Goal: Complete application form: Complete Pre-Assessment

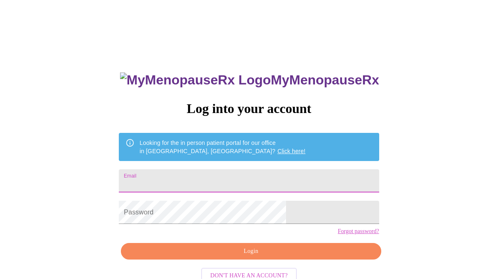
type input "[EMAIL_ADDRESS][DOMAIN_NAME]"
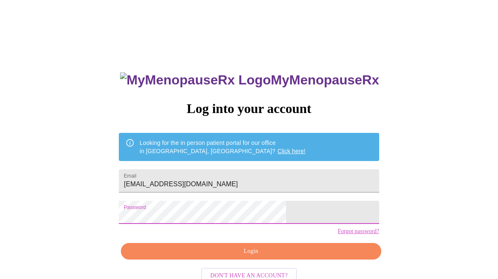
click at [228, 260] on button "Login" at bounding box center [251, 251] width 260 height 17
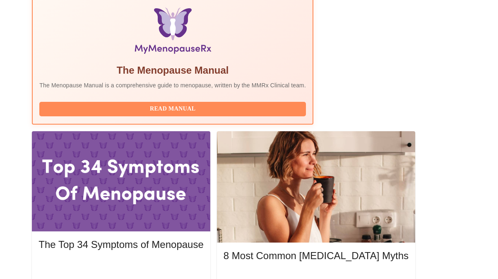
scroll to position [284, 0]
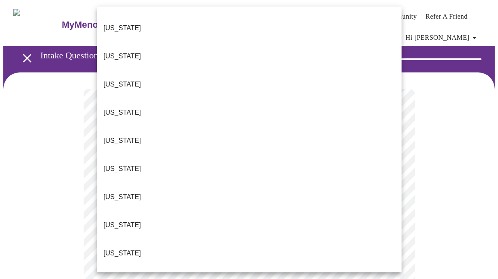
scroll to position [33, 0]
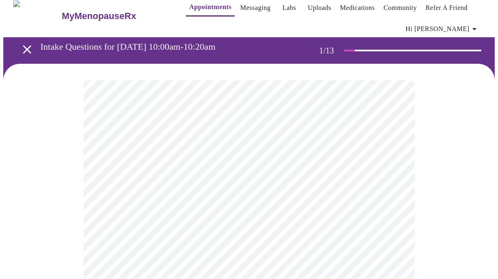
scroll to position [11, 0]
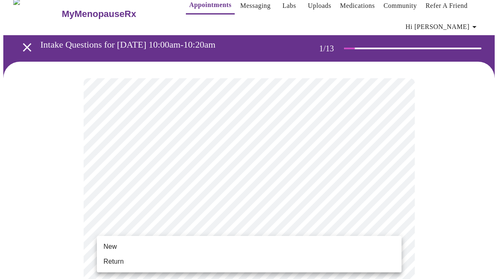
click at [121, 259] on span "Return" at bounding box center [113, 262] width 20 height 10
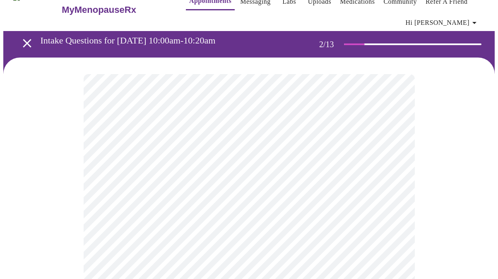
scroll to position [17, 0]
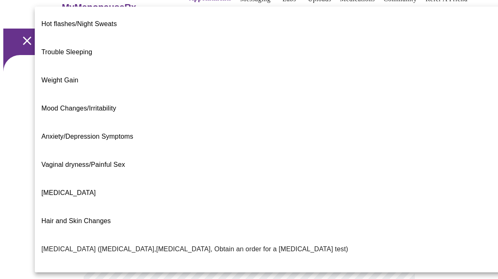
click at [277, 159] on body "MyMenopauseRx Appointments Messaging Labs Uploads Medications Community Refer a…" at bounding box center [248, 240] width 491 height 508
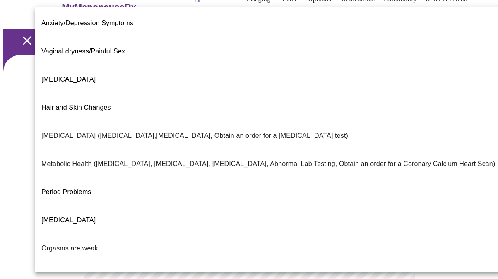
scroll to position [114, 0]
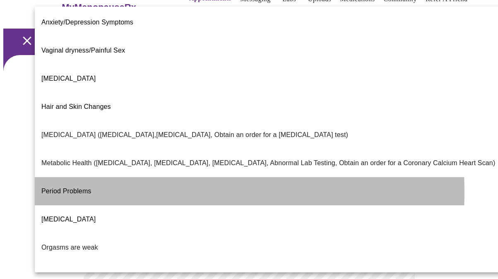
click at [85, 180] on span "Period Problems" at bounding box center [66, 191] width 50 height 23
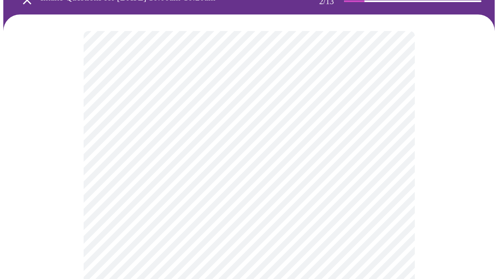
scroll to position [59, 0]
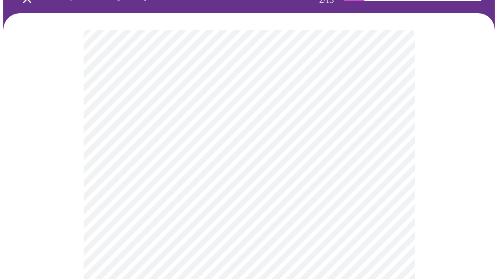
click at [164, 129] on body "MyMenopauseRx Appointments Messaging Labs Uploads Medications Community Refer a…" at bounding box center [248, 195] width 491 height 503
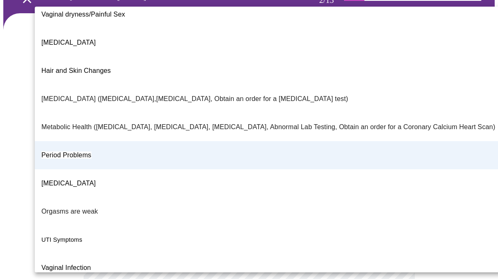
scroll to position [150, 0]
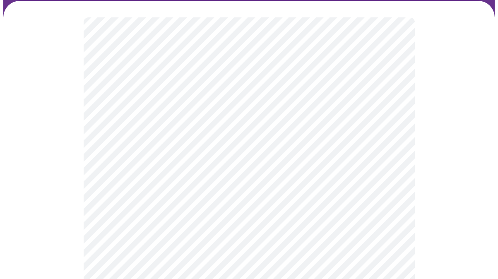
scroll to position [74, 0]
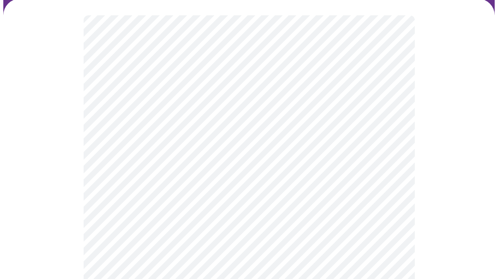
click at [75, 217] on div at bounding box center [248, 216] width 491 height 434
click at [149, 182] on body "MyMenopauseRx Appointments Messaging Labs Uploads Medications Community Refer a…" at bounding box center [248, 173] width 491 height 503
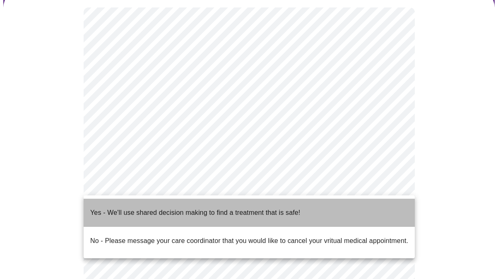
click at [135, 209] on p "Yes - We'll use shared decision making to find a treatment that is safe!" at bounding box center [195, 213] width 210 height 10
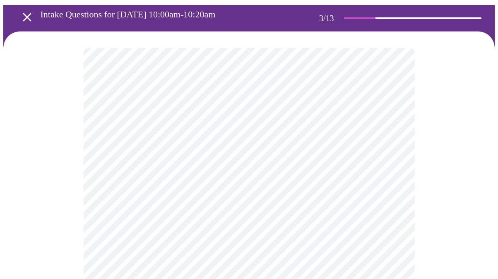
scroll to position [41, 0]
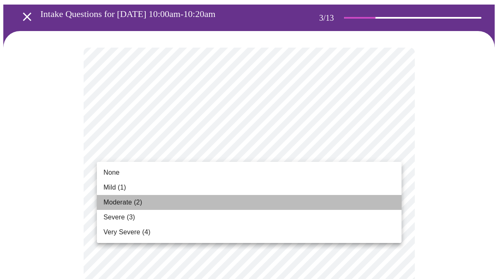
click at [200, 201] on li "Moderate (2)" at bounding box center [249, 202] width 305 height 15
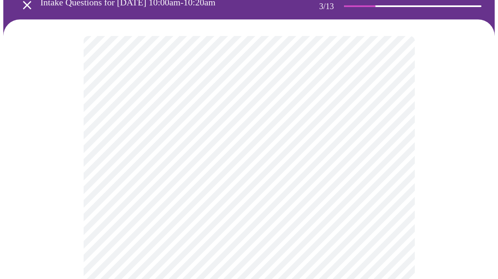
scroll to position [55, 0]
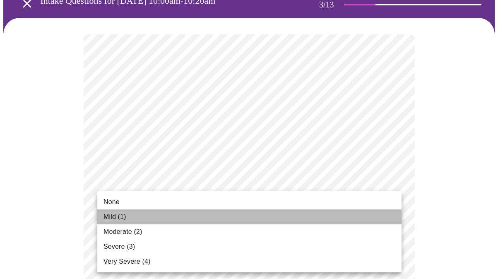
click at [192, 212] on li "Mild (1)" at bounding box center [249, 216] width 305 height 15
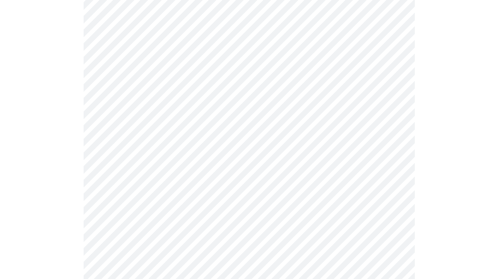
scroll to position [104, 0]
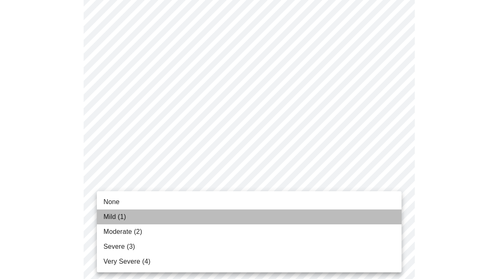
click at [188, 217] on li "Mild (1)" at bounding box center [249, 216] width 305 height 15
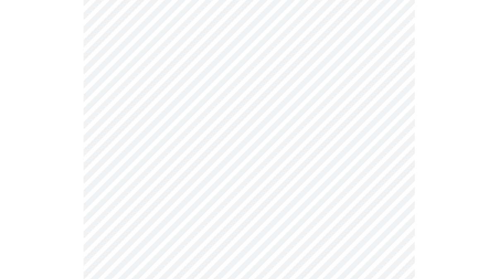
scroll to position [108, 0]
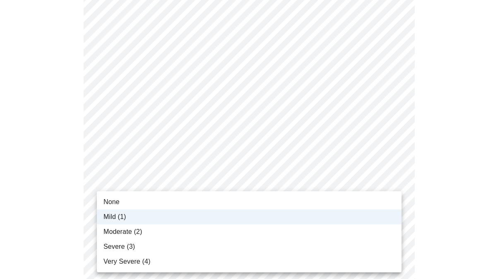
click at [185, 228] on li "Moderate (2)" at bounding box center [249, 231] width 305 height 15
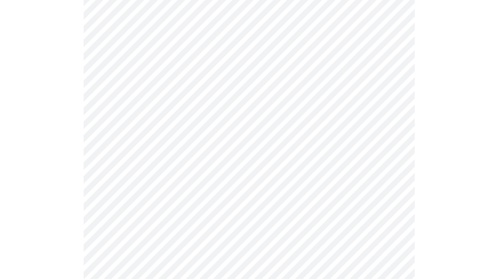
scroll to position [158, 0]
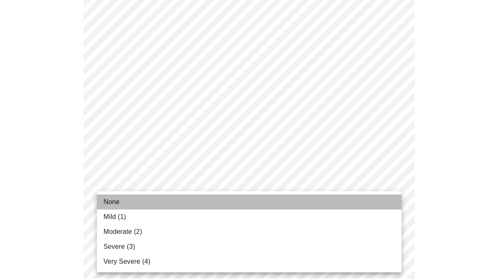
click at [180, 205] on li "None" at bounding box center [249, 202] width 305 height 15
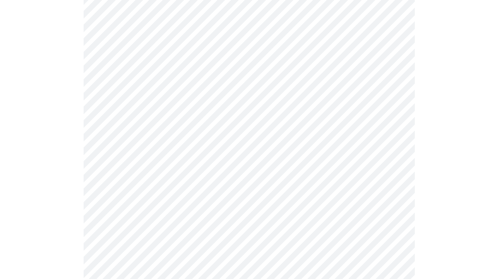
scroll to position [202, 0]
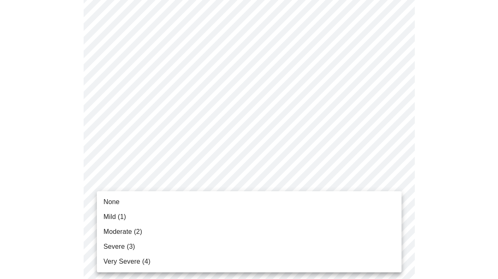
click at [170, 234] on li "Moderate (2)" at bounding box center [249, 231] width 305 height 15
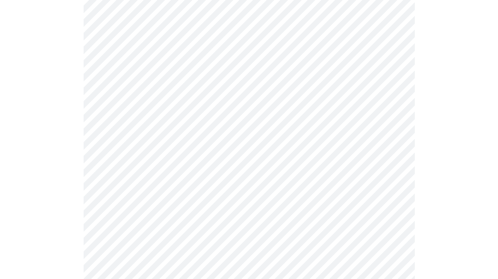
scroll to position [279, 0]
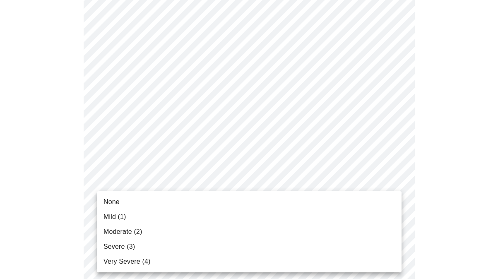
click at [173, 214] on body "MyMenopauseRx Appointments Messaging Labs Uploads Medications Community Refer a…" at bounding box center [248, 250] width 491 height 1052
click at [166, 230] on li "Moderate (2)" at bounding box center [249, 231] width 305 height 15
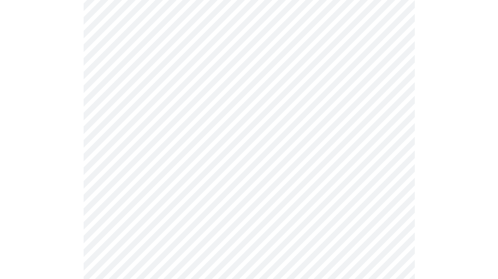
scroll to position [378, 0]
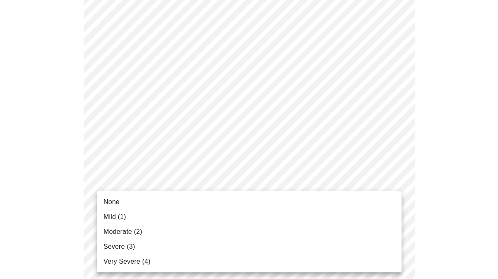
click at [180, 180] on body "MyMenopauseRx Appointments Messaging Labs Uploads Medications Community Refer a…" at bounding box center [248, 145] width 491 height 1041
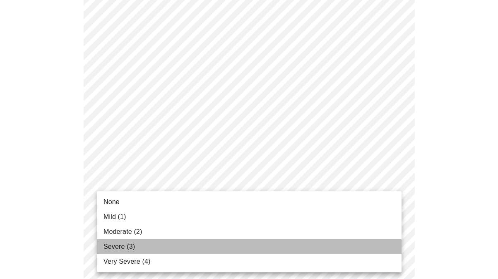
click at [155, 240] on li "Severe (3)" at bounding box center [249, 246] width 305 height 15
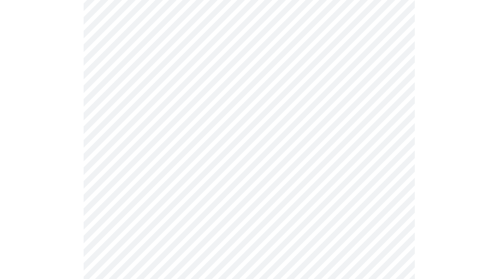
scroll to position [402, 0]
click at [159, 225] on body "MyMenopauseRx Appointments Messaging Labs Uploads Medications Community Refer a…" at bounding box center [248, 117] width 491 height 1030
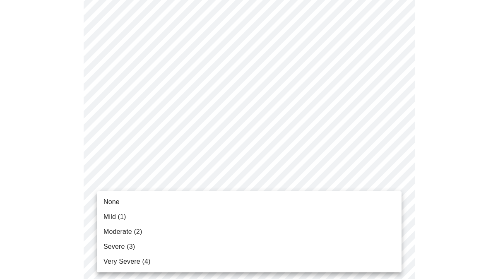
click at [156, 226] on li "Moderate (2)" at bounding box center [249, 231] width 305 height 15
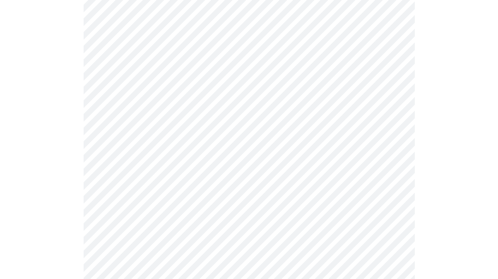
scroll to position [538, 0]
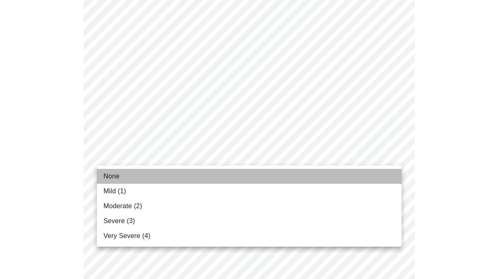
click at [171, 175] on li "None" at bounding box center [249, 176] width 305 height 15
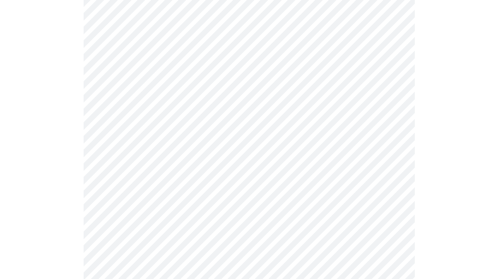
scroll to position [555, 0]
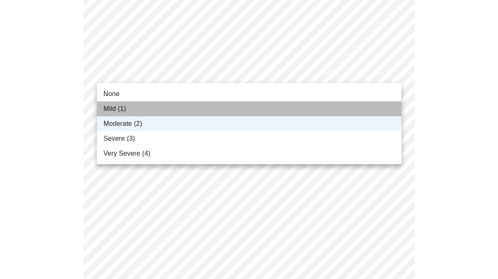
click at [184, 106] on li "Mild (1)" at bounding box center [249, 108] width 305 height 15
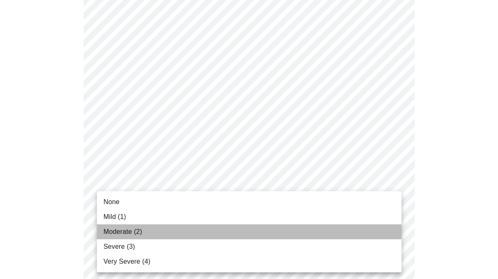
click at [161, 234] on li "Moderate (2)" at bounding box center [249, 231] width 305 height 15
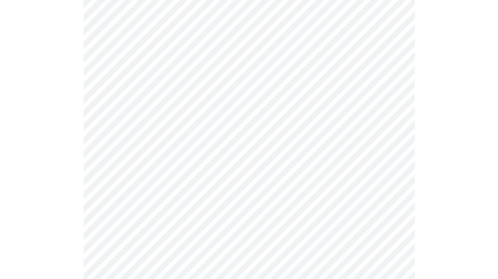
scroll to position [568, 0]
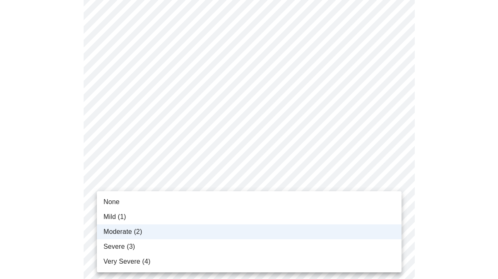
click at [150, 245] on li "Severe (3)" at bounding box center [249, 246] width 305 height 15
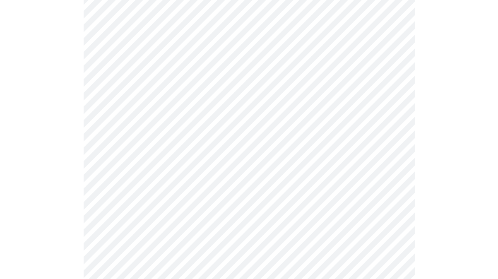
scroll to position [671, 0]
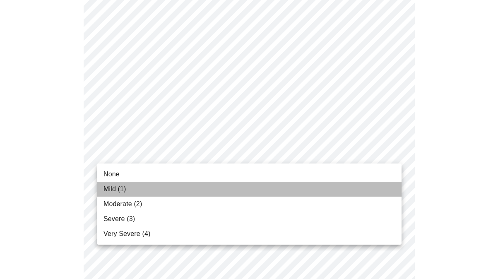
click at [168, 183] on li "Mild (1)" at bounding box center [249, 189] width 305 height 15
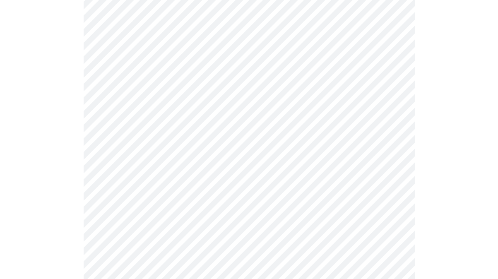
scroll to position [365, 0]
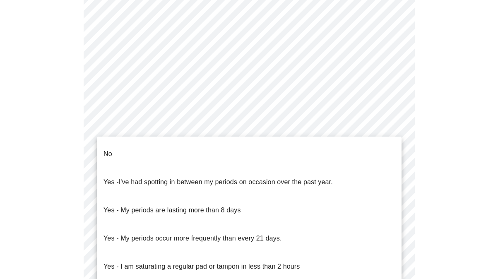
click at [121, 154] on body "MyMenopauseRx Appointments Messaging Labs Uploads Medications Community Refer a…" at bounding box center [248, 51] width 491 height 827
click at [124, 178] on span "I've had spotting in between my periods on occasion over the past year." at bounding box center [226, 181] width 214 height 7
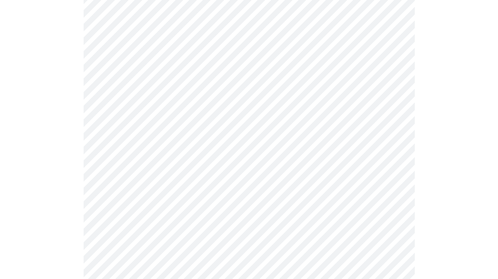
scroll to position [381, 0]
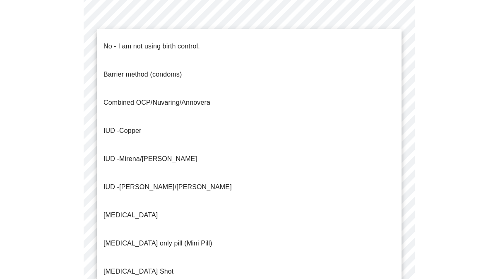
click at [124, 195] on body "MyMenopauseRx Appointments Messaging Labs Uploads Medications Community Refer a…" at bounding box center [248, 33] width 491 height 822
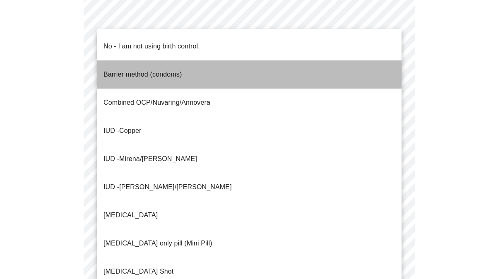
click at [149, 60] on li "Barrier method (condoms)" at bounding box center [249, 74] width 305 height 28
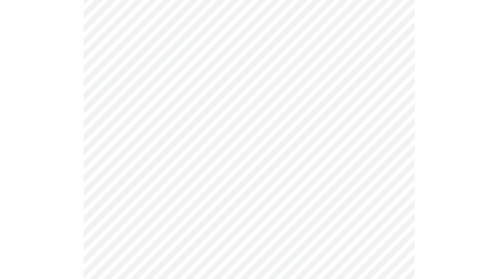
scroll to position [474, 0]
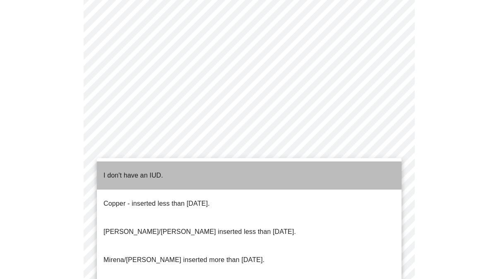
click at [146, 171] on p "I don't have an IUD." at bounding box center [133, 176] width 60 height 10
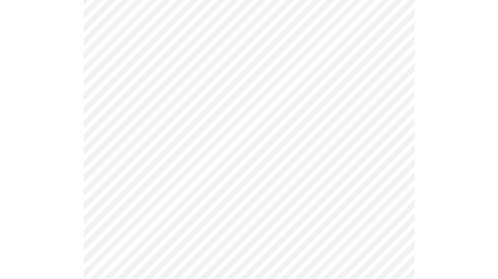
scroll to position [518, 0]
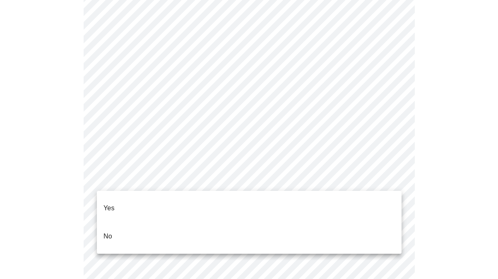
click at [135, 200] on li "Yes" at bounding box center [249, 208] width 305 height 28
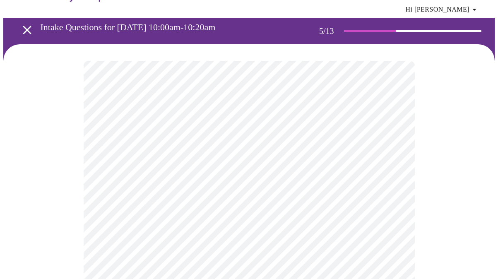
scroll to position [31, 0]
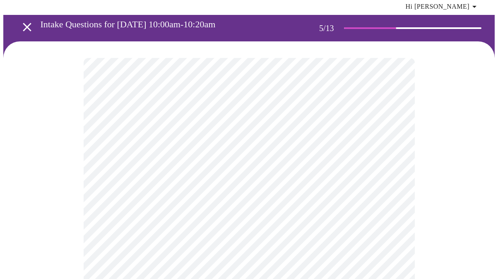
click at [241, 197] on body "MyMenopauseRx Appointments Messaging Labs Uploads Medications Community Refer a…" at bounding box center [248, 283] width 491 height 623
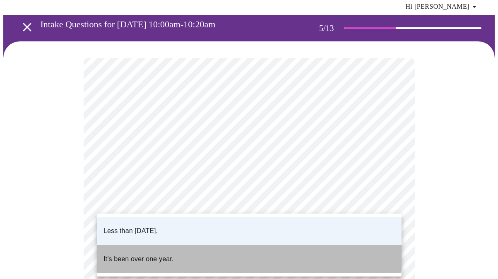
click at [206, 245] on li "It's been over one year." at bounding box center [249, 259] width 305 height 28
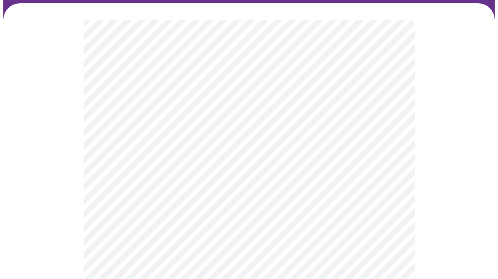
scroll to position [70, 0]
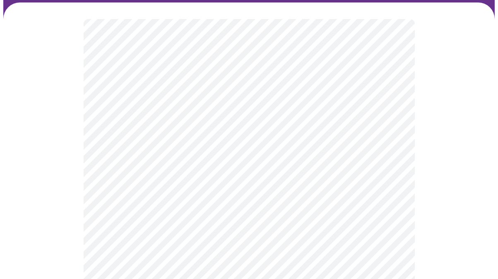
click at [208, 228] on body "MyMenopauseRx Appointments Messaging Labs Uploads Medications Community Refer a…" at bounding box center [248, 244] width 491 height 623
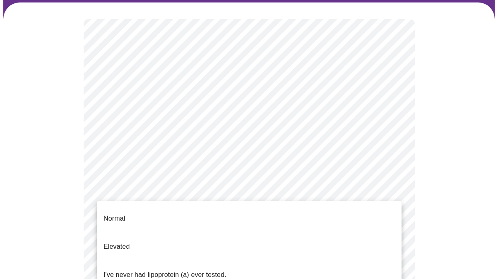
click at [200, 270] on p "I've never had lipoprotein (a) ever tested." at bounding box center [164, 275] width 123 height 10
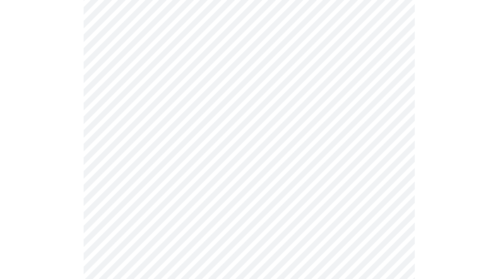
scroll to position [2121, 0]
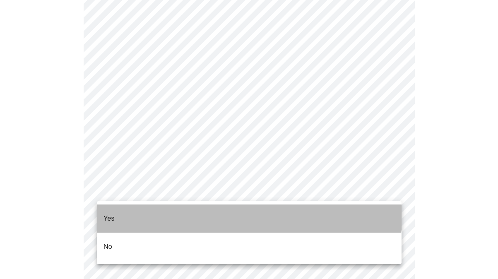
click at [196, 207] on li "Yes" at bounding box center [249, 218] width 305 height 28
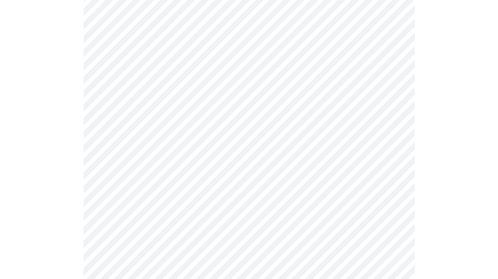
scroll to position [765, 0]
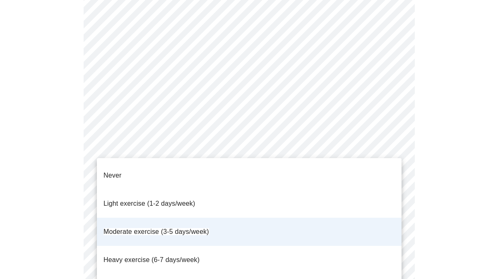
click at [395, 58] on div at bounding box center [249, 139] width 498 height 279
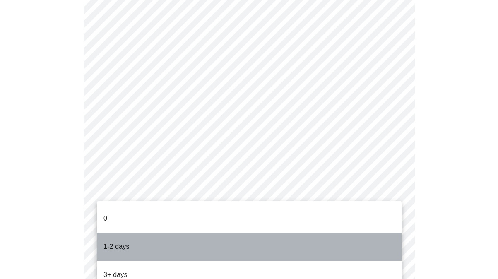
click at [217, 240] on li "1-2 days" at bounding box center [249, 247] width 305 height 28
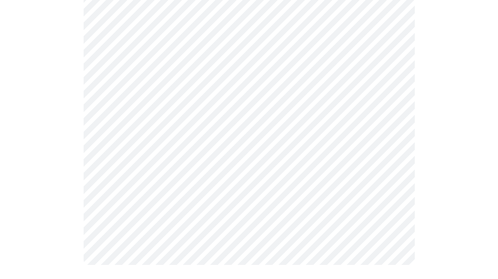
scroll to position [653, 0]
